Goal: Information Seeking & Learning: Learn about a topic

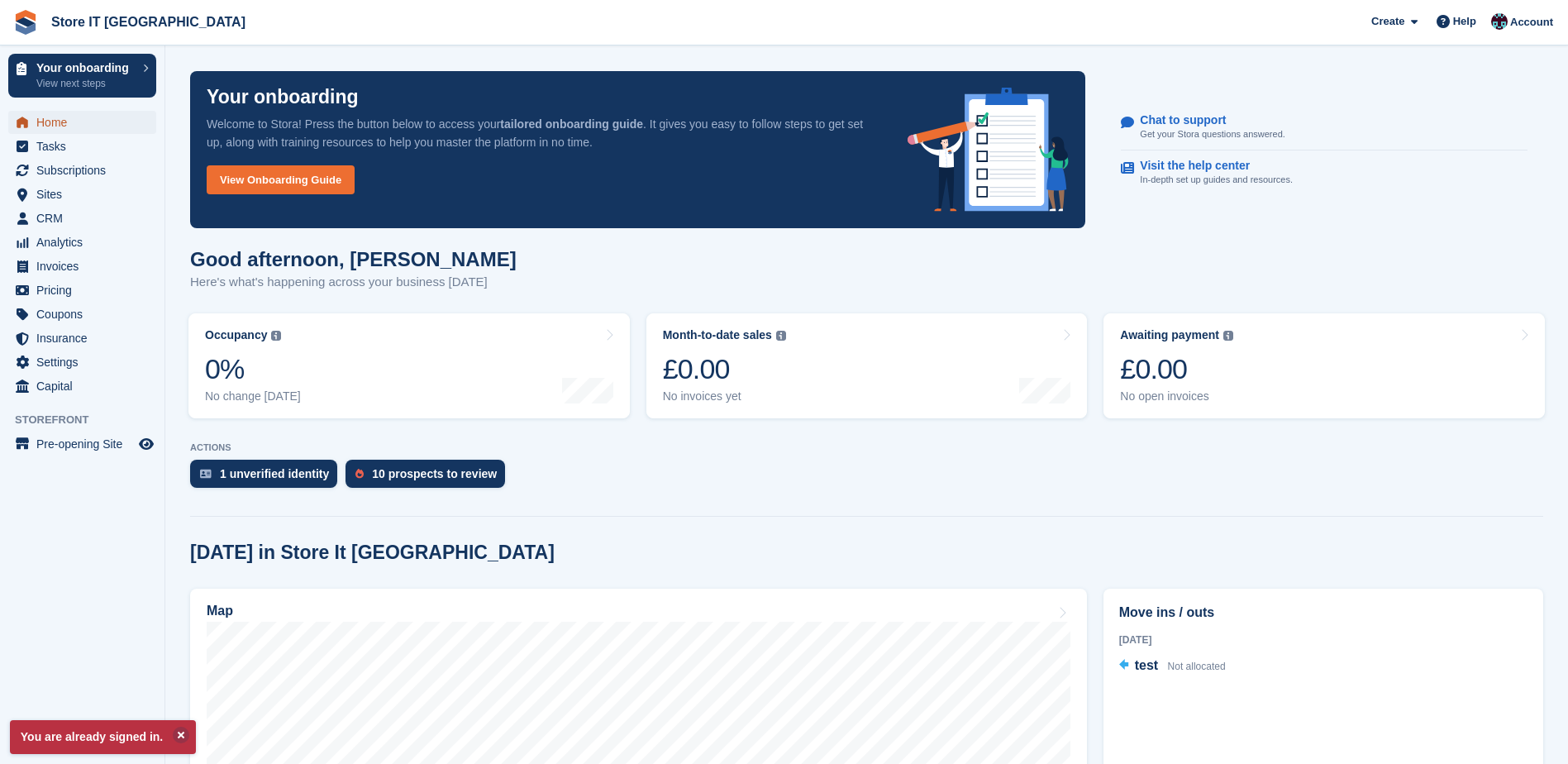
click at [75, 119] on span "Home" at bounding box center [86, 122] width 99 height 23
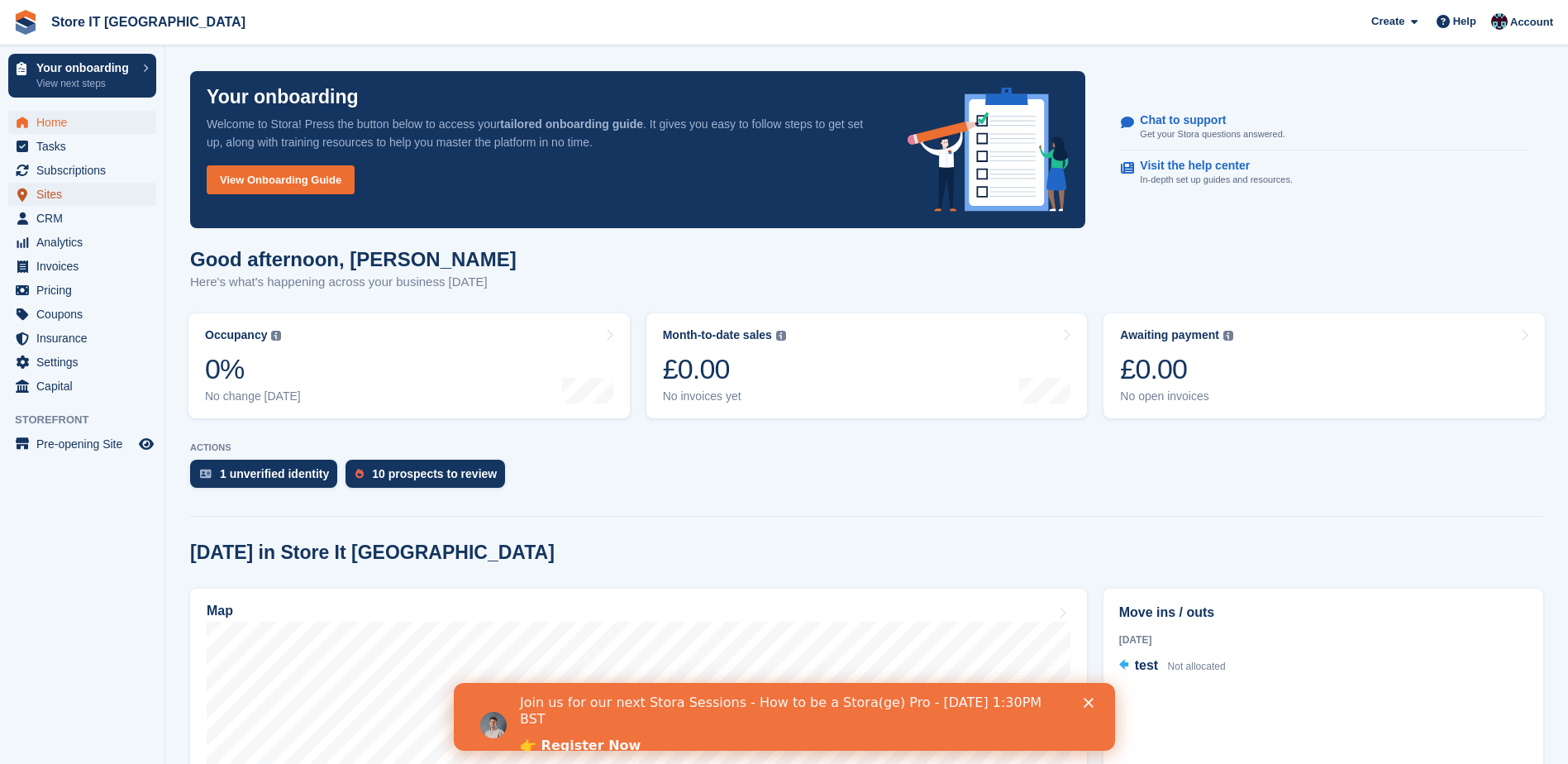
click at [32, 198] on link "Sites" at bounding box center [83, 194] width 148 height 23
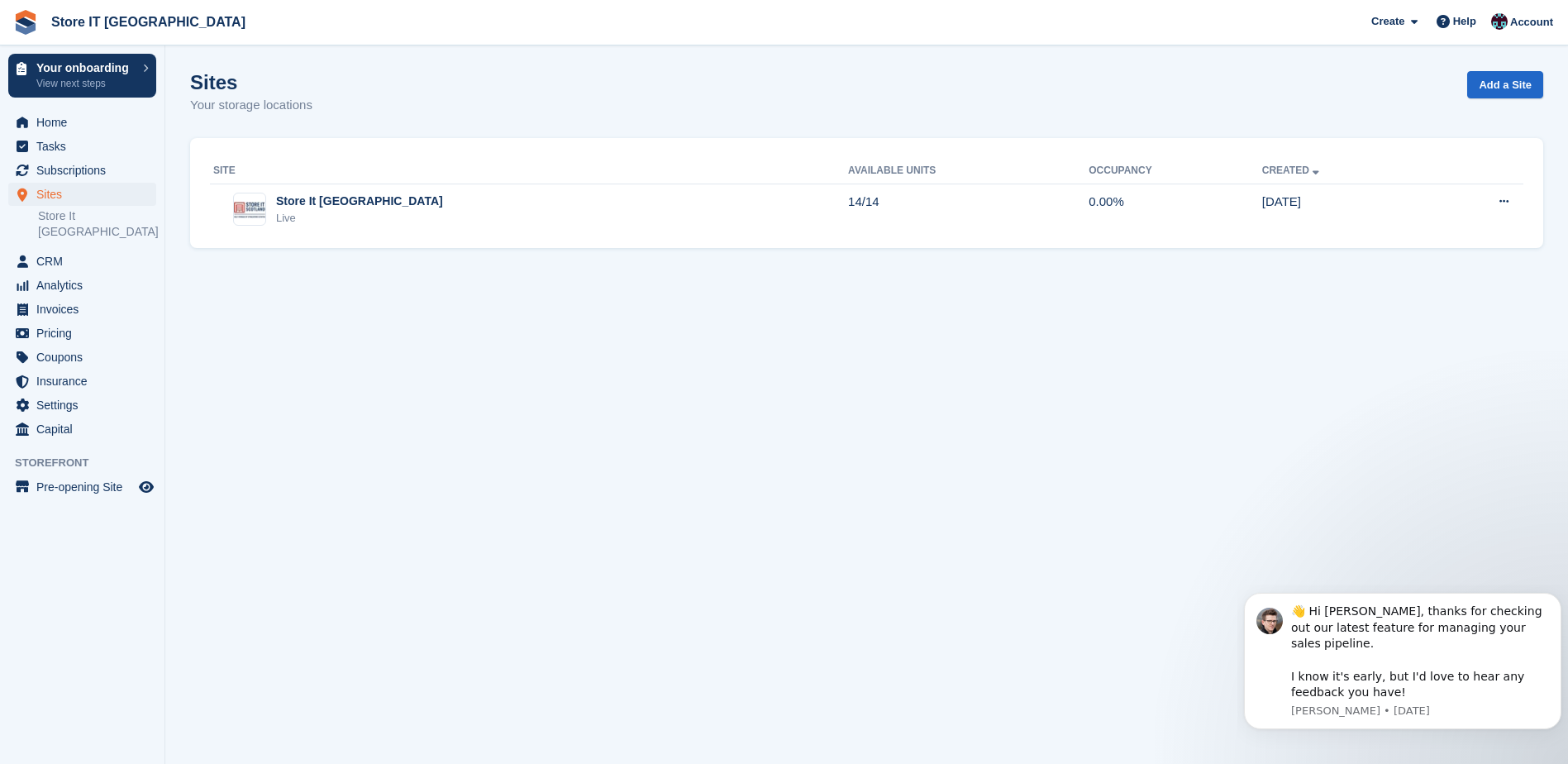
click at [29, 22] on img at bounding box center [25, 22] width 24 height 24
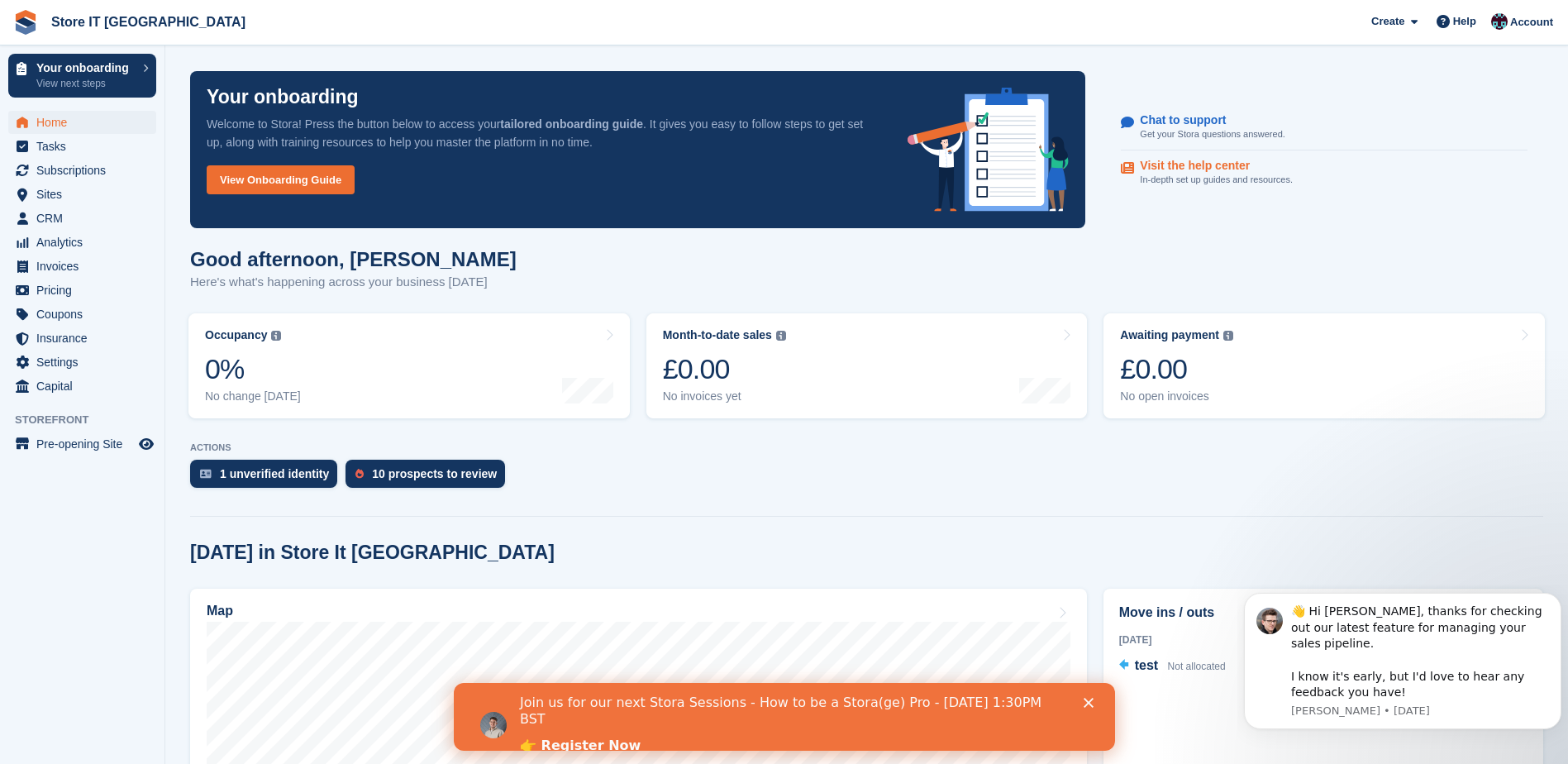
click at [1192, 164] on p "Visit the help center" at bounding box center [1210, 165] width 140 height 14
